Goal: Transaction & Acquisition: Book appointment/travel/reservation

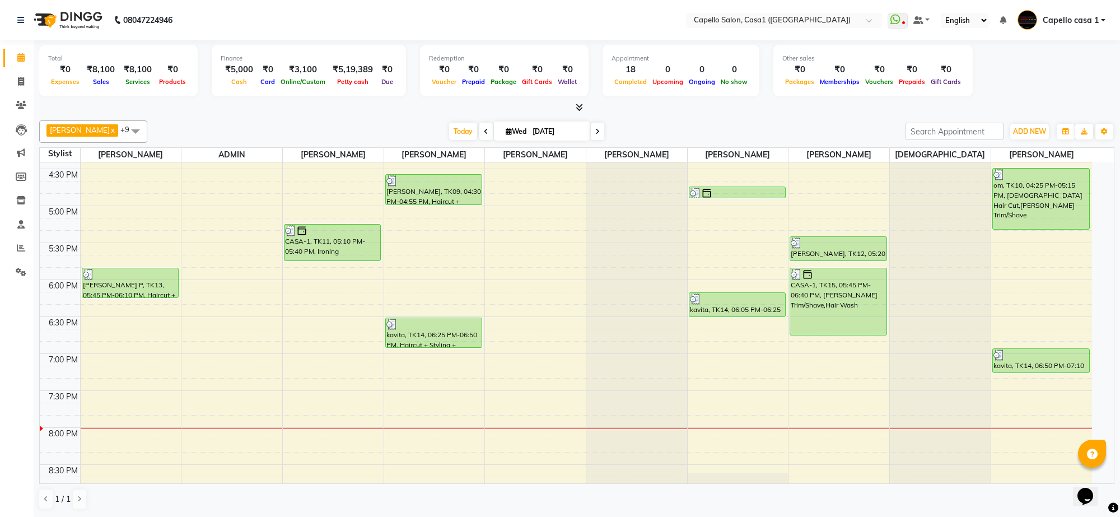
scroll to position [575, 0]
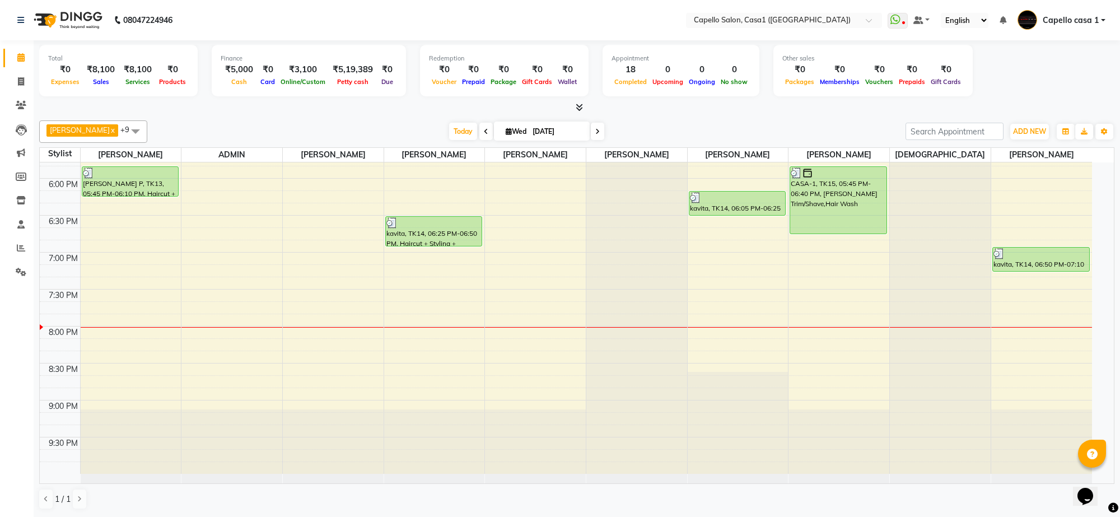
click at [594, 133] on span at bounding box center [597, 131] width 13 height 17
type input "[DATE]"
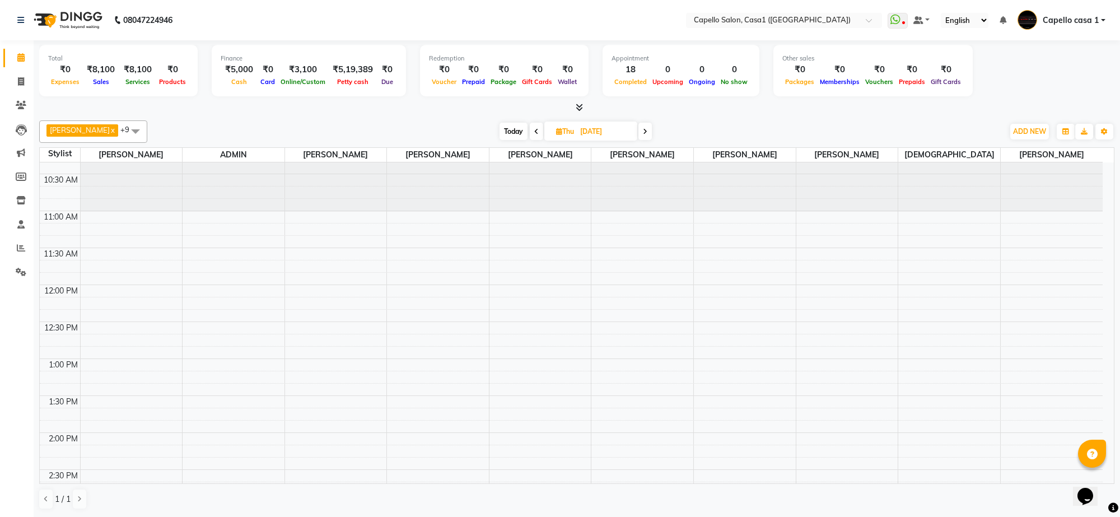
scroll to position [0, 0]
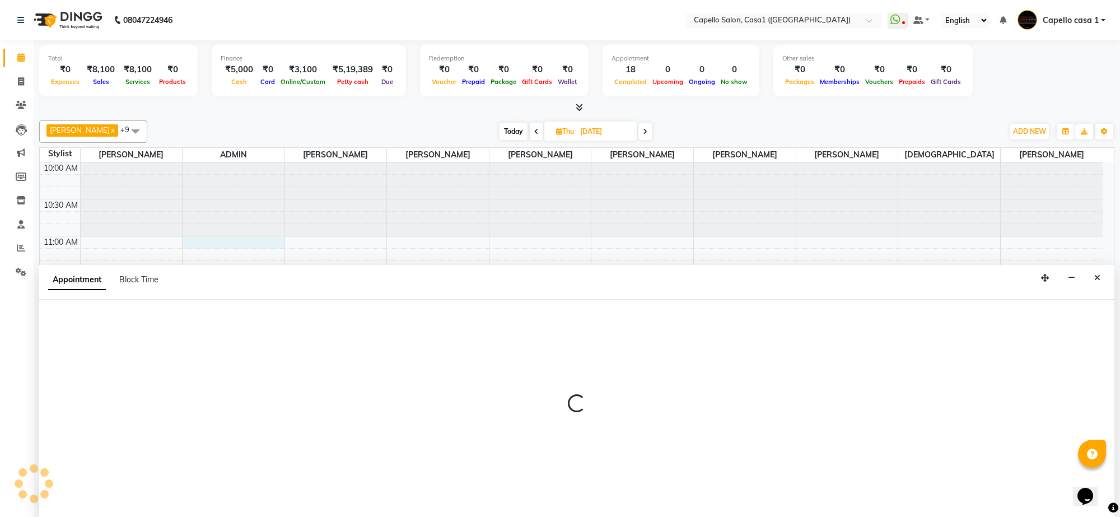
select select "14733"
select select "660"
select select "tentative"
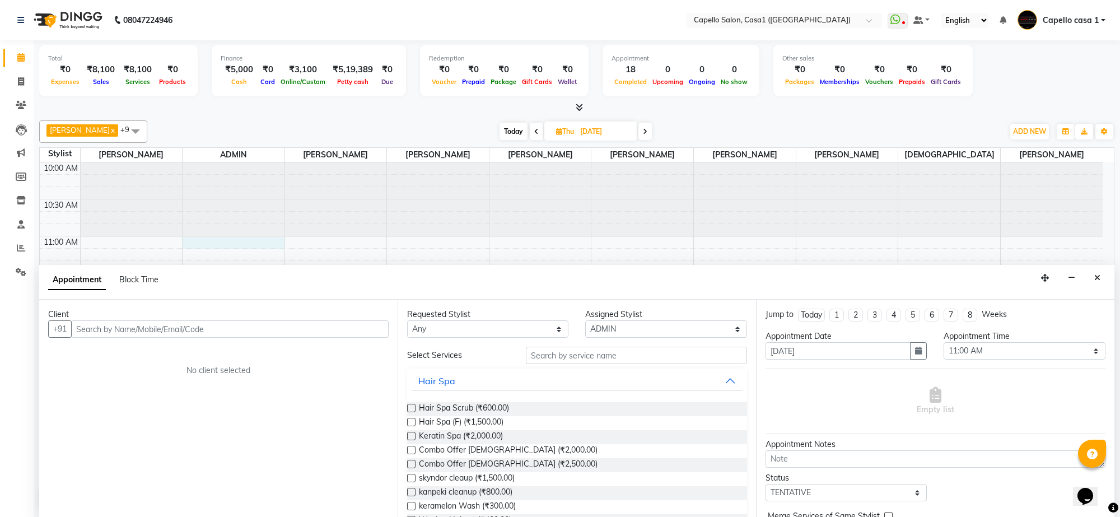
click at [163, 324] on input "text" at bounding box center [229, 328] width 317 height 17
type input "9763923203"
click at [351, 331] on span "Add Client" at bounding box center [366, 329] width 38 height 10
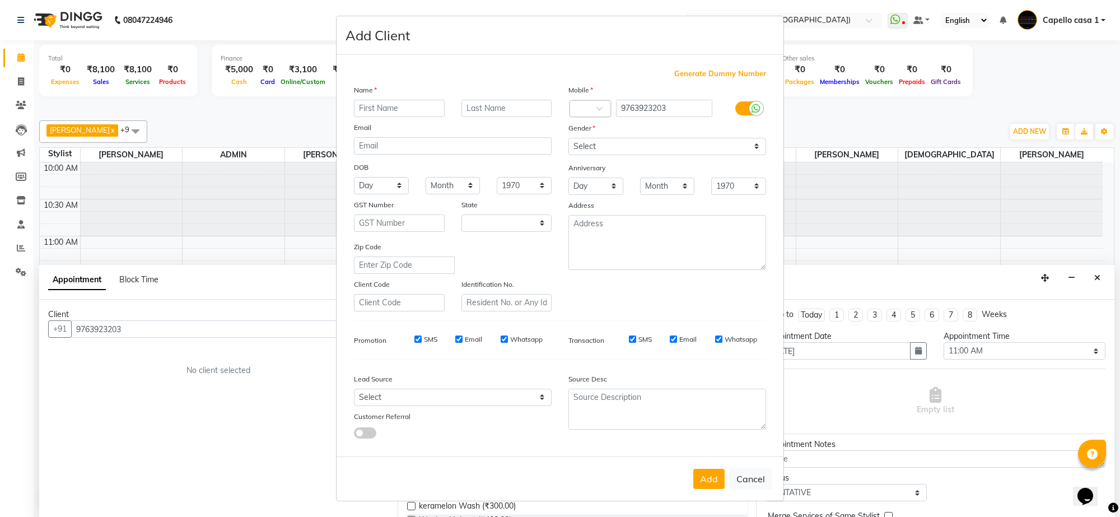
select select "22"
type input "Shriya"
click at [589, 146] on select "Select [DEMOGRAPHIC_DATA] [DEMOGRAPHIC_DATA] Other Prefer Not To Say" at bounding box center [667, 146] width 198 height 17
select select "[DEMOGRAPHIC_DATA]"
click at [568, 139] on select "Select [DEMOGRAPHIC_DATA] [DEMOGRAPHIC_DATA] Other Prefer Not To Say" at bounding box center [667, 146] width 198 height 17
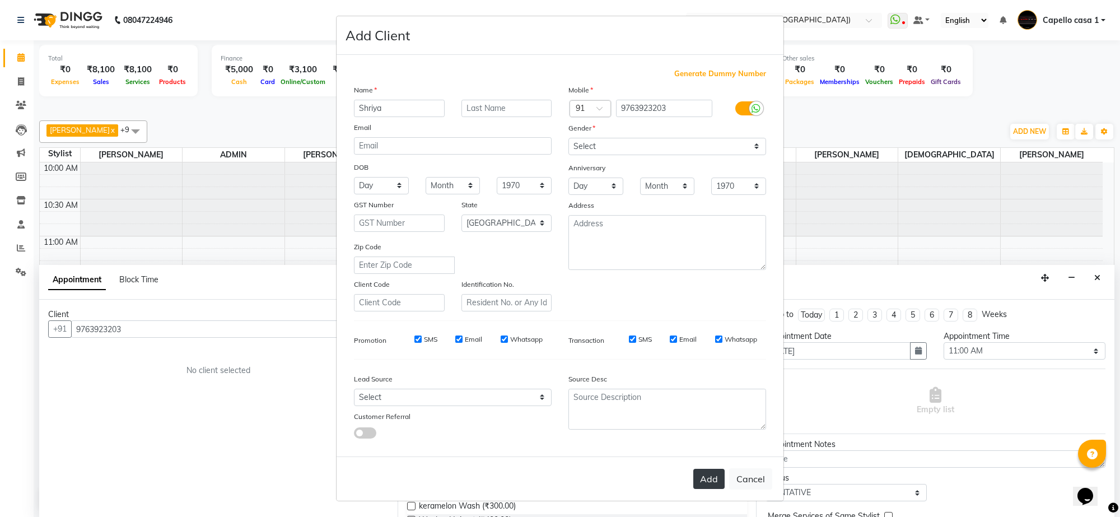
click at [703, 480] on button "Add" at bounding box center [708, 479] width 31 height 20
select select
select select "null"
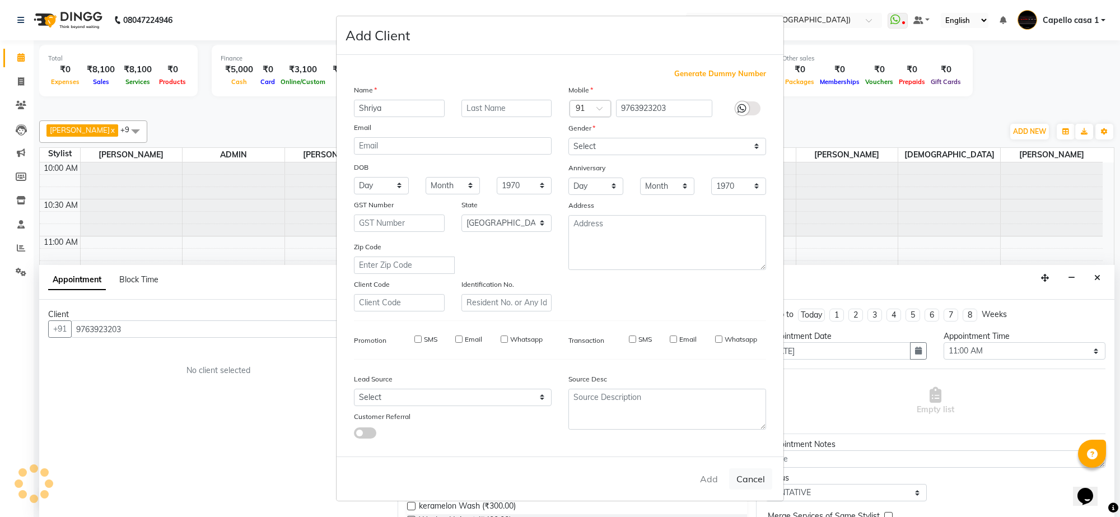
select select
checkbox input "false"
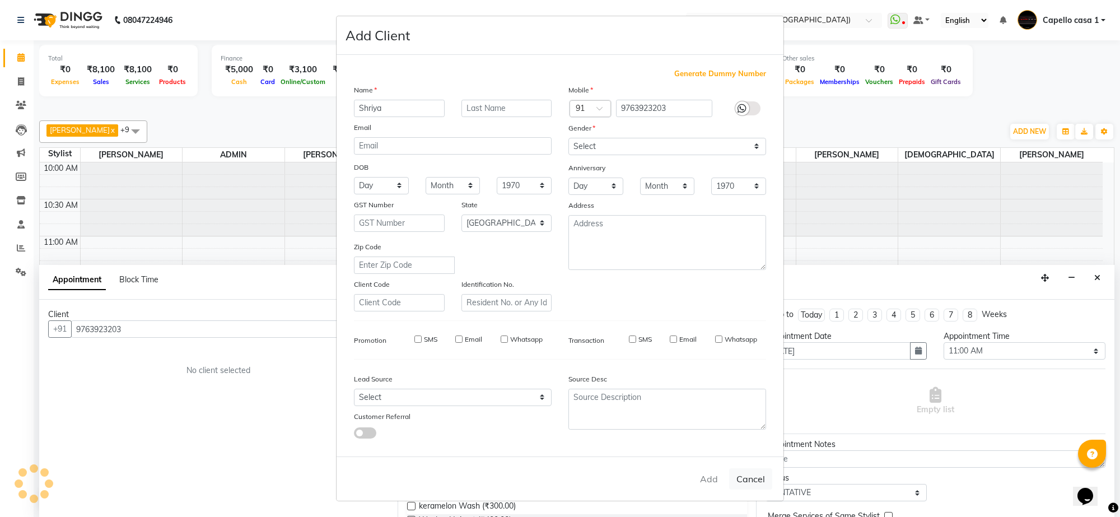
checkbox input "false"
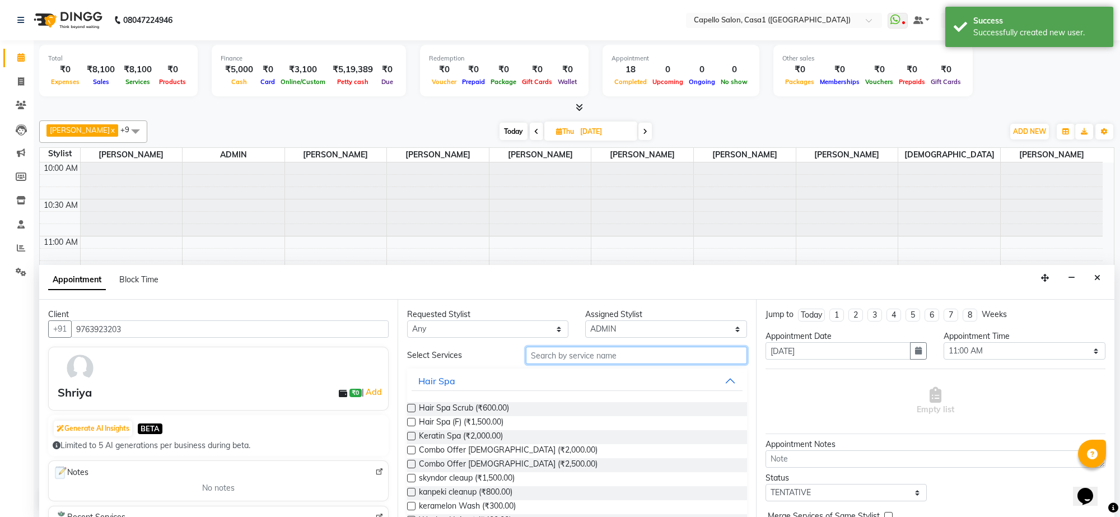
click at [603, 357] on input "text" at bounding box center [636, 355] width 221 height 17
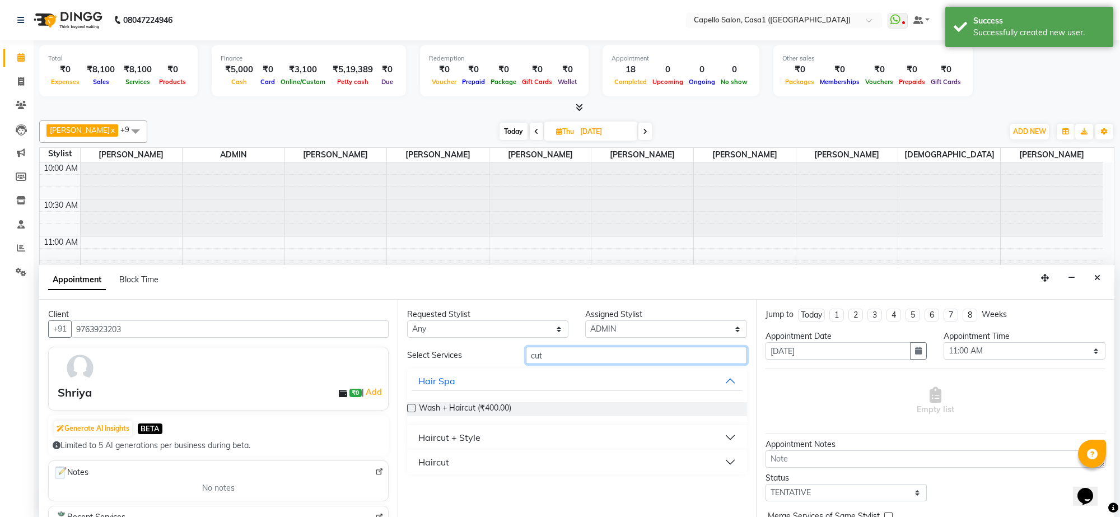
type input "cut"
click at [437, 462] on div "Haircut" at bounding box center [433, 461] width 31 height 13
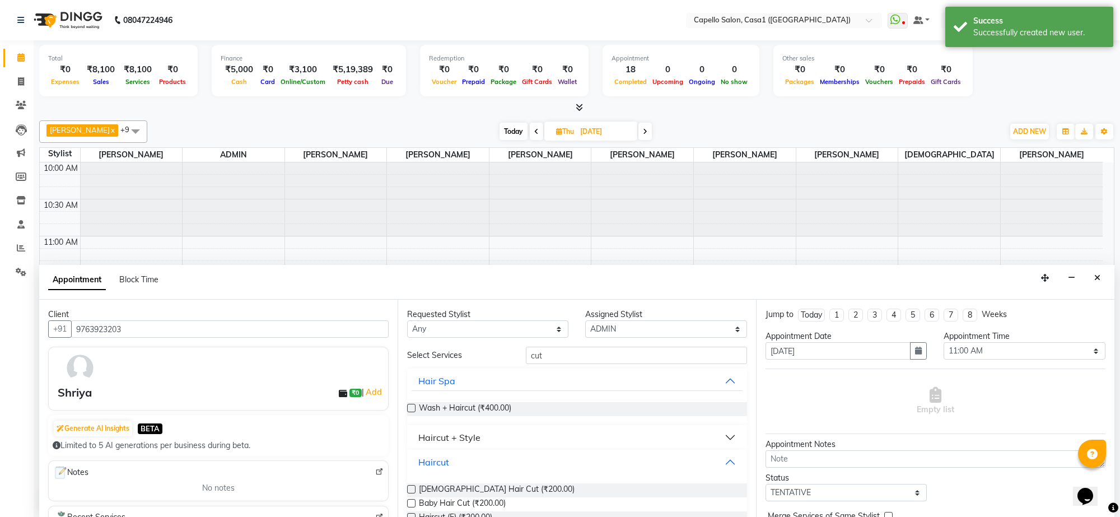
scroll to position [26, 0]
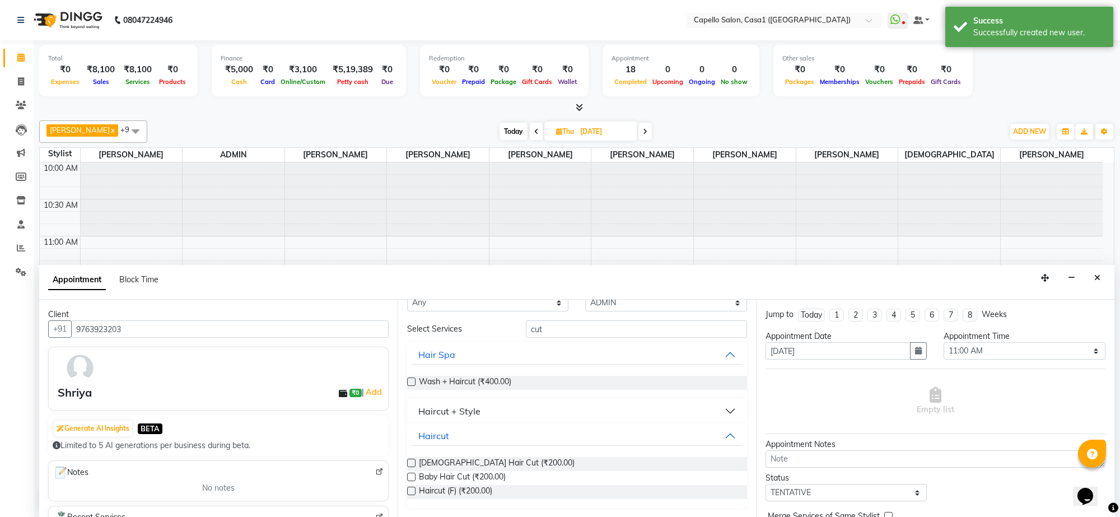
click at [410, 383] on label at bounding box center [411, 381] width 8 height 8
click at [410, 383] on input "checkbox" at bounding box center [410, 382] width 7 height 7
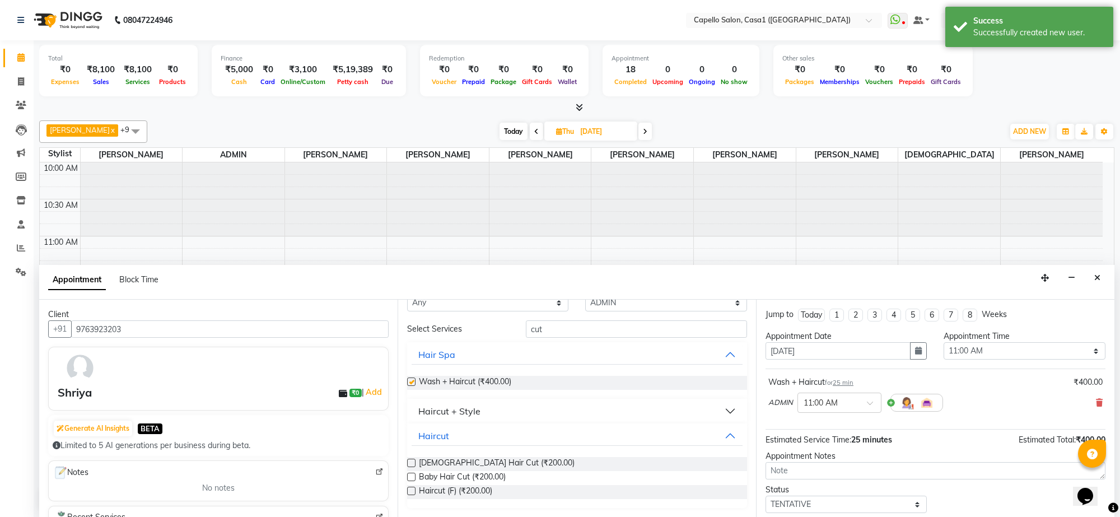
checkbox input "false"
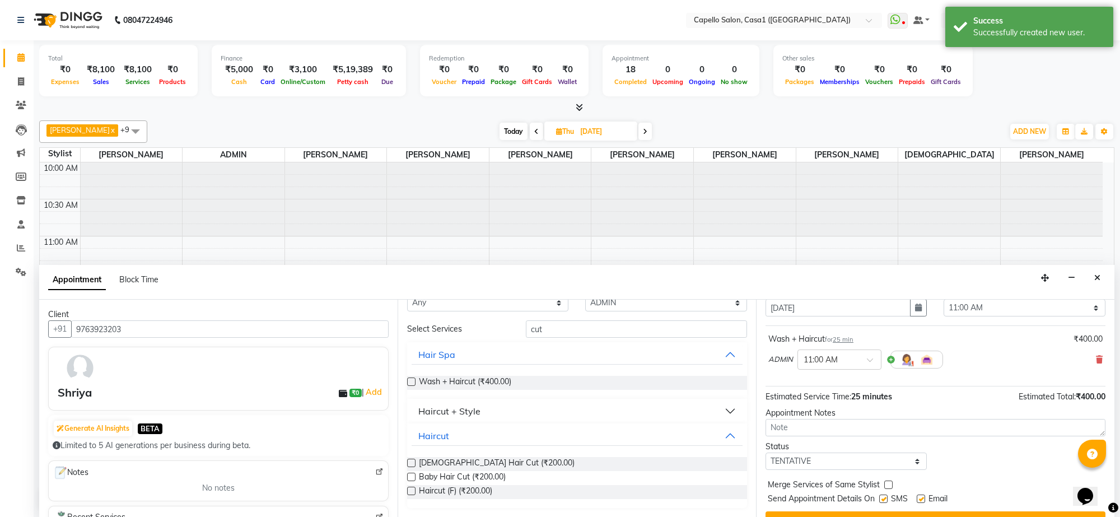
scroll to position [68, 0]
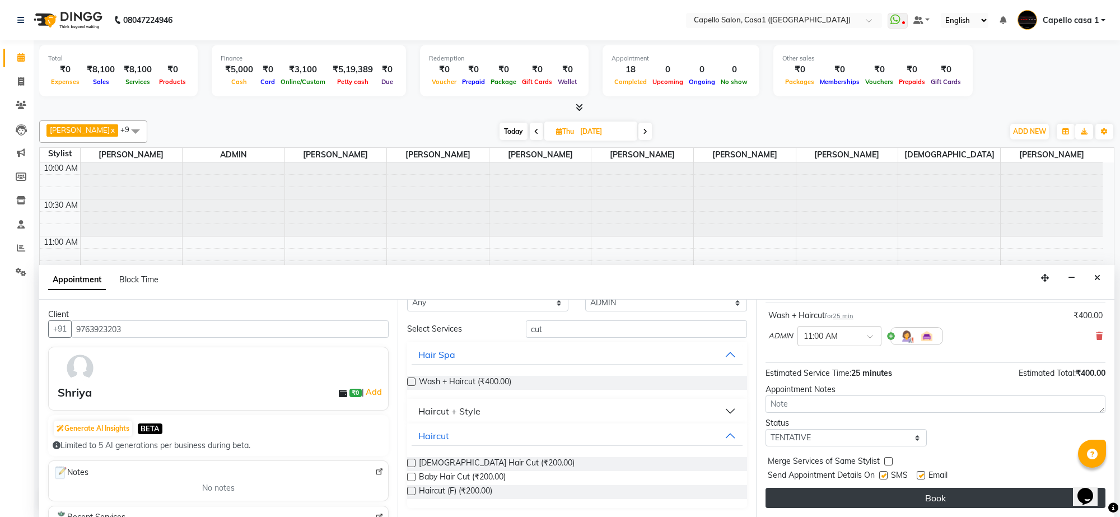
click at [850, 498] on button "Book" at bounding box center [935, 498] width 340 height 20
